Goal: Find specific page/section: Find specific page/section

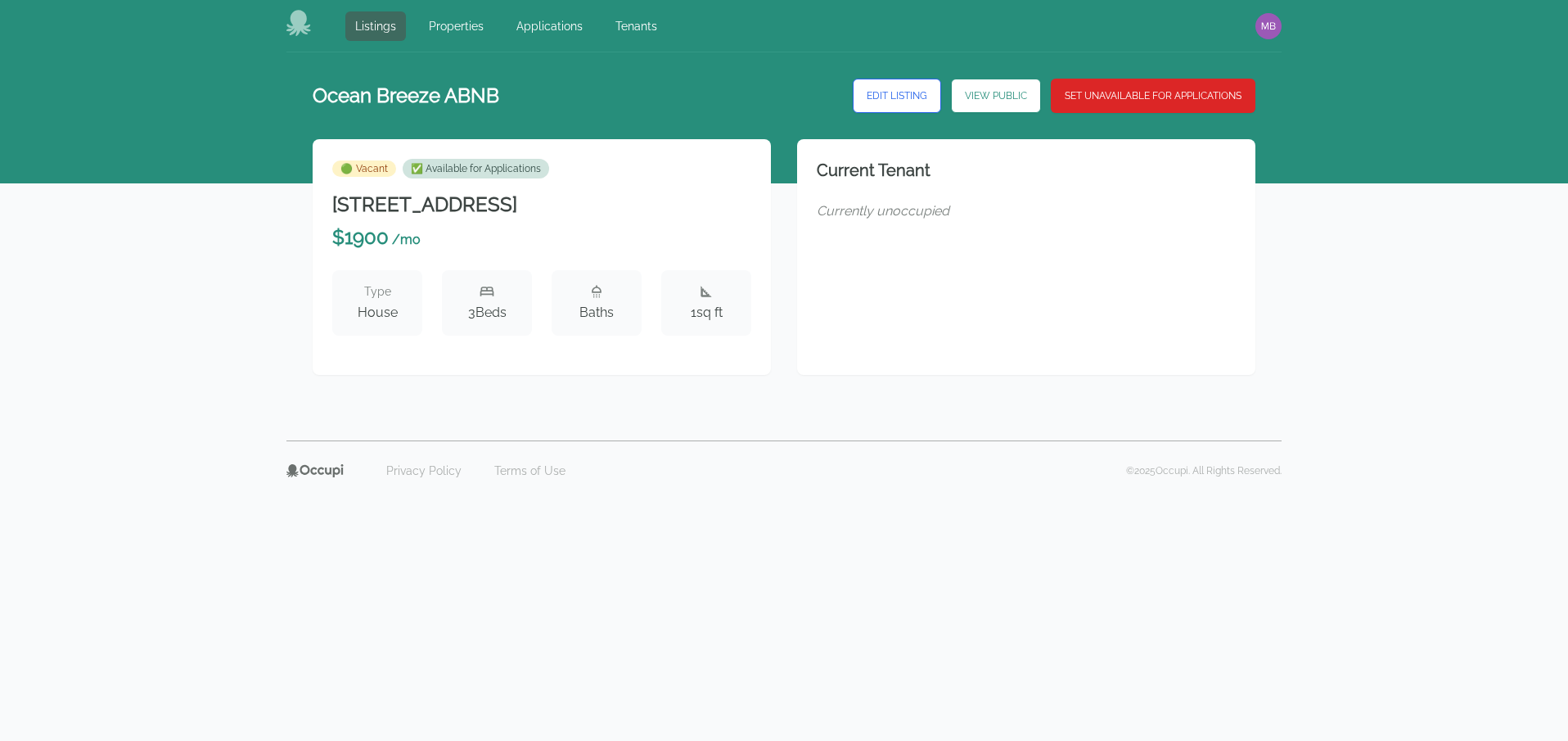
click at [201, 298] on div "Ocean Breeze ABNB Edit Listing View Public Set Unavailable for Applications 🟢 V…" at bounding box center [784, 246] width 1568 height 388
click at [693, 496] on div "Privacy Policy Terms of Use © 2025 Occupi. All Rights Reserved." at bounding box center [784, 471] width 995 height 60
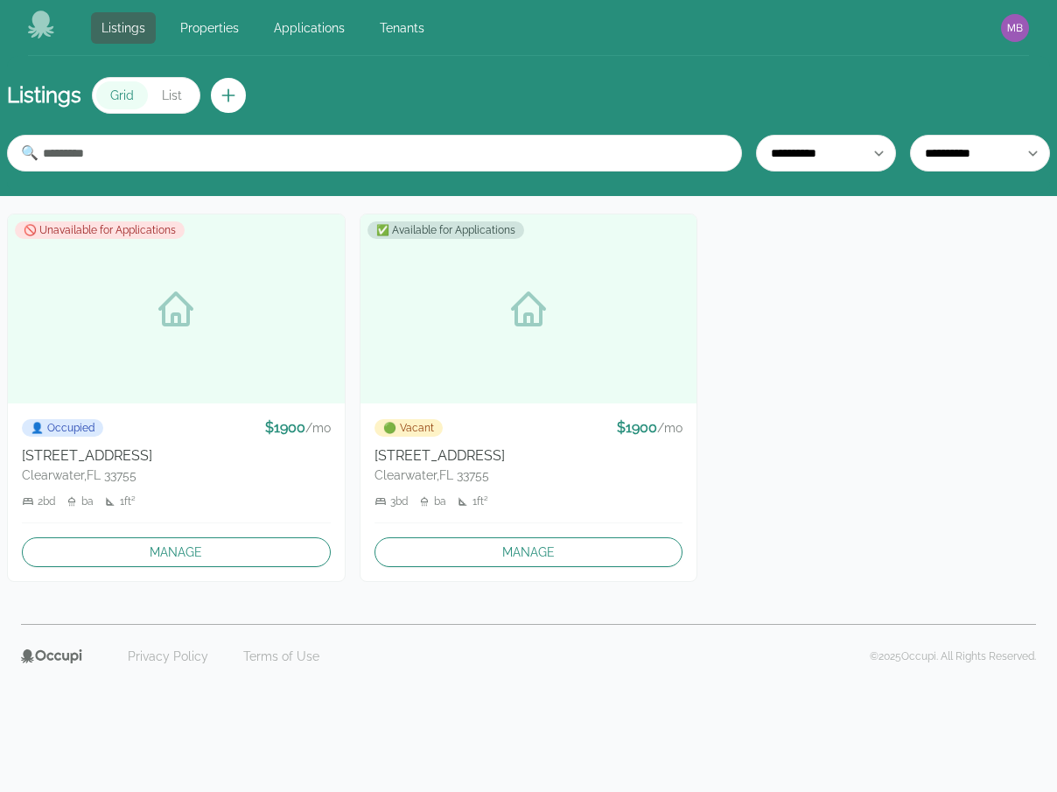
click at [822, 354] on div "🚫 Unavailable for Applications 👤 Occupied $ 1900 / mo 9482 Ocean Way Clearwater…" at bounding box center [528, 398] width 1043 height 368
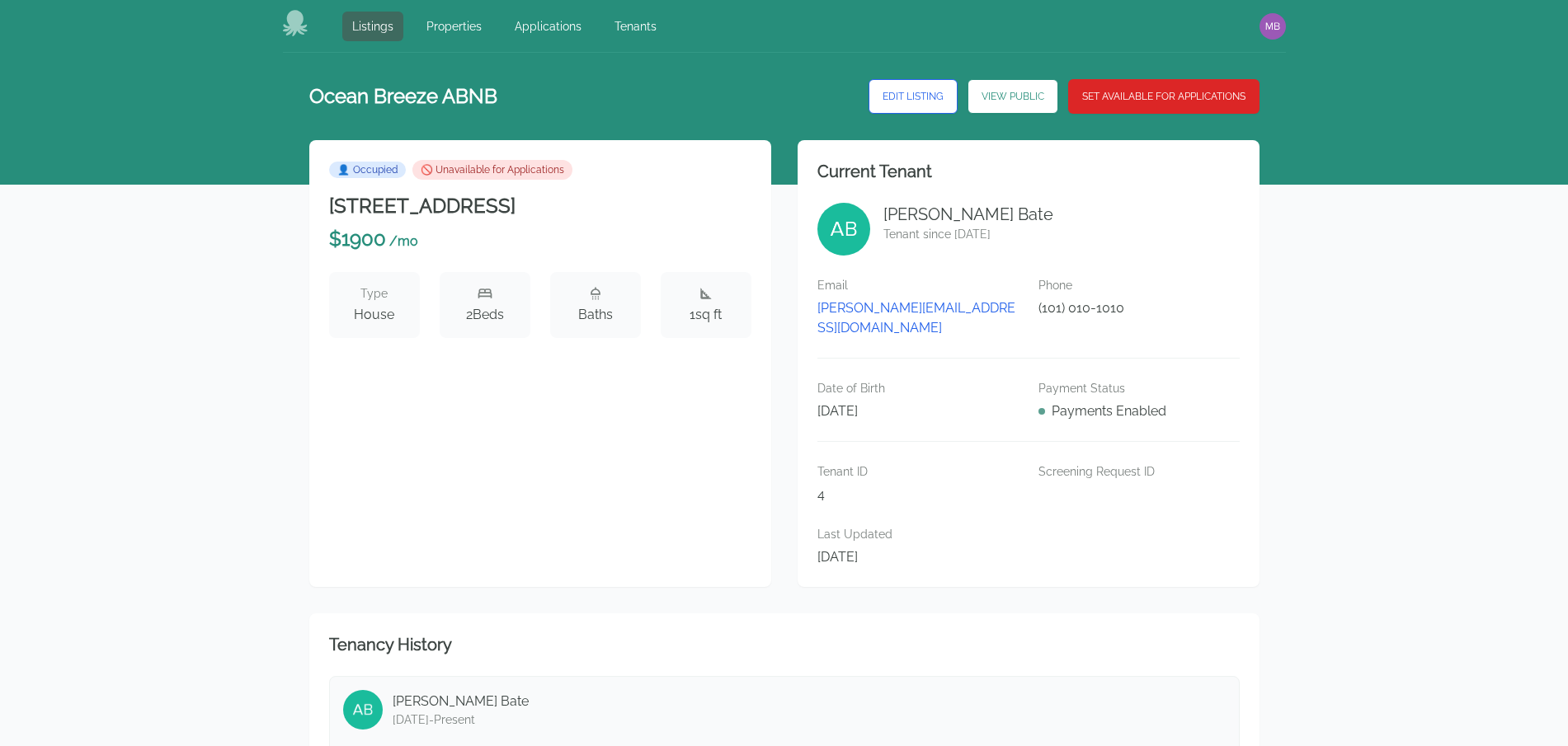
drag, startPoint x: 0, startPoint y: 0, endPoint x: 239, endPoint y: 114, distance: 264.8
click at [147, 332] on div "Ocean Breeze ABNB Edit Listing View Public Set Available for Applications 👤 Occ…" at bounding box center [784, 446] width 1568 height 787
